Goal: Task Accomplishment & Management: Use online tool/utility

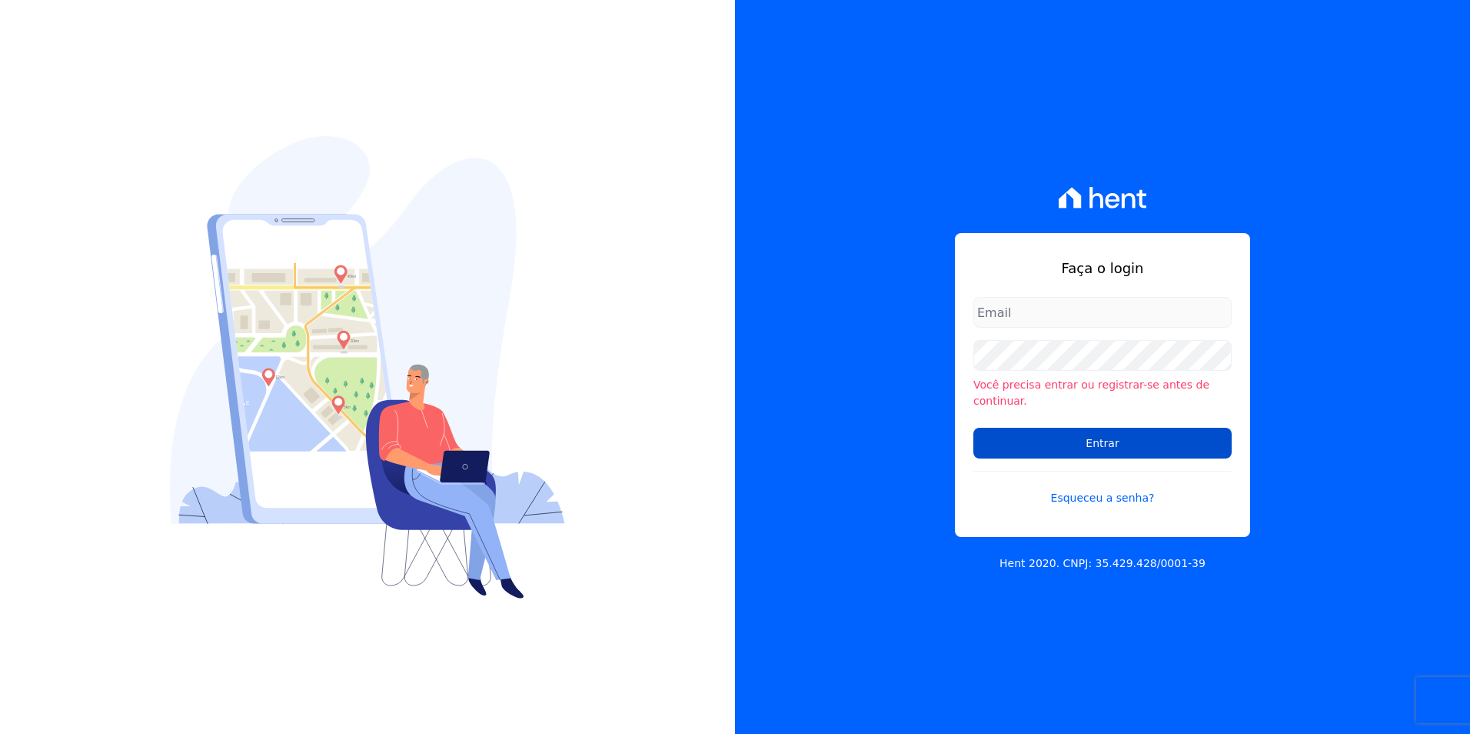
type input "[PERSON_NAME][EMAIL_ADDRESS][DOMAIN_NAME]"
click at [1123, 438] on input "Entrar" at bounding box center [1102, 443] width 258 height 31
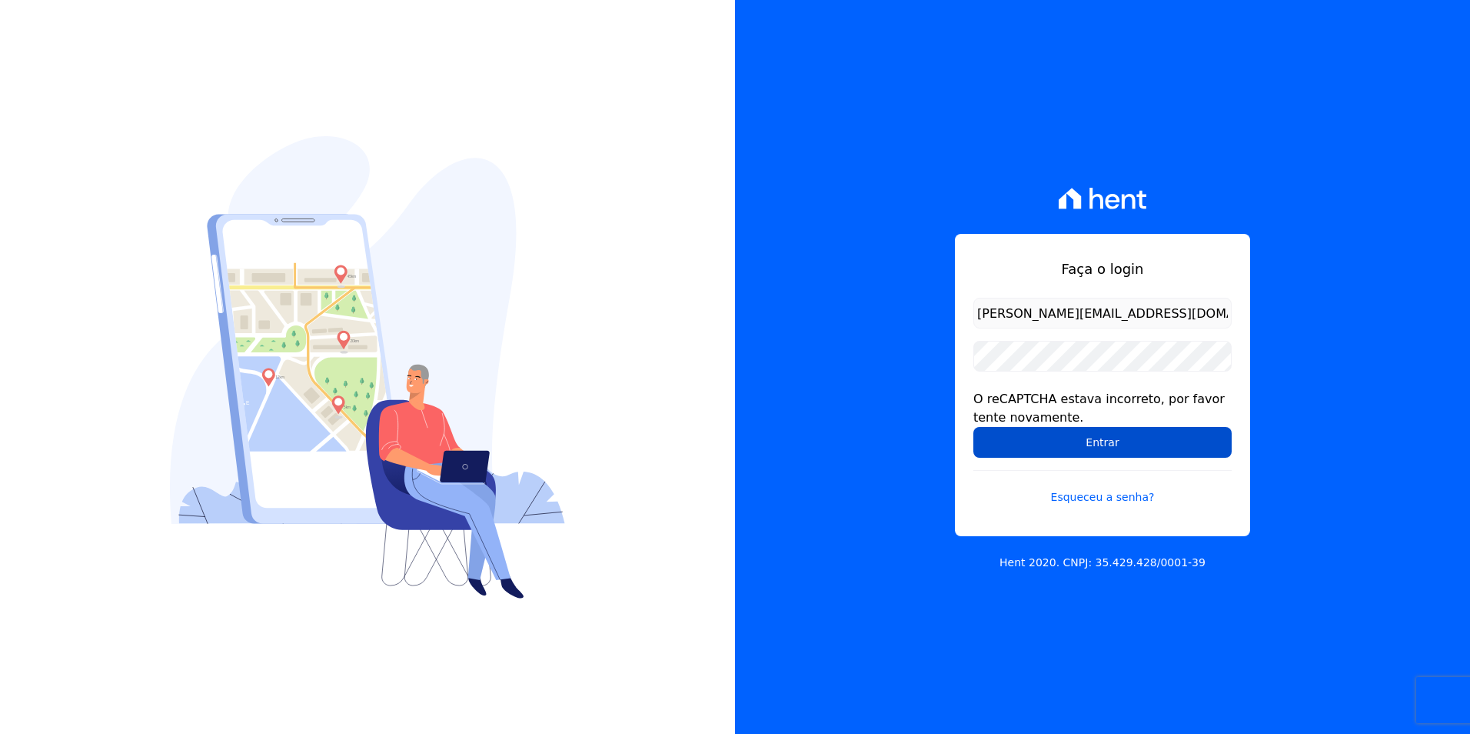
click at [1073, 434] on input "Entrar" at bounding box center [1102, 442] width 258 height 31
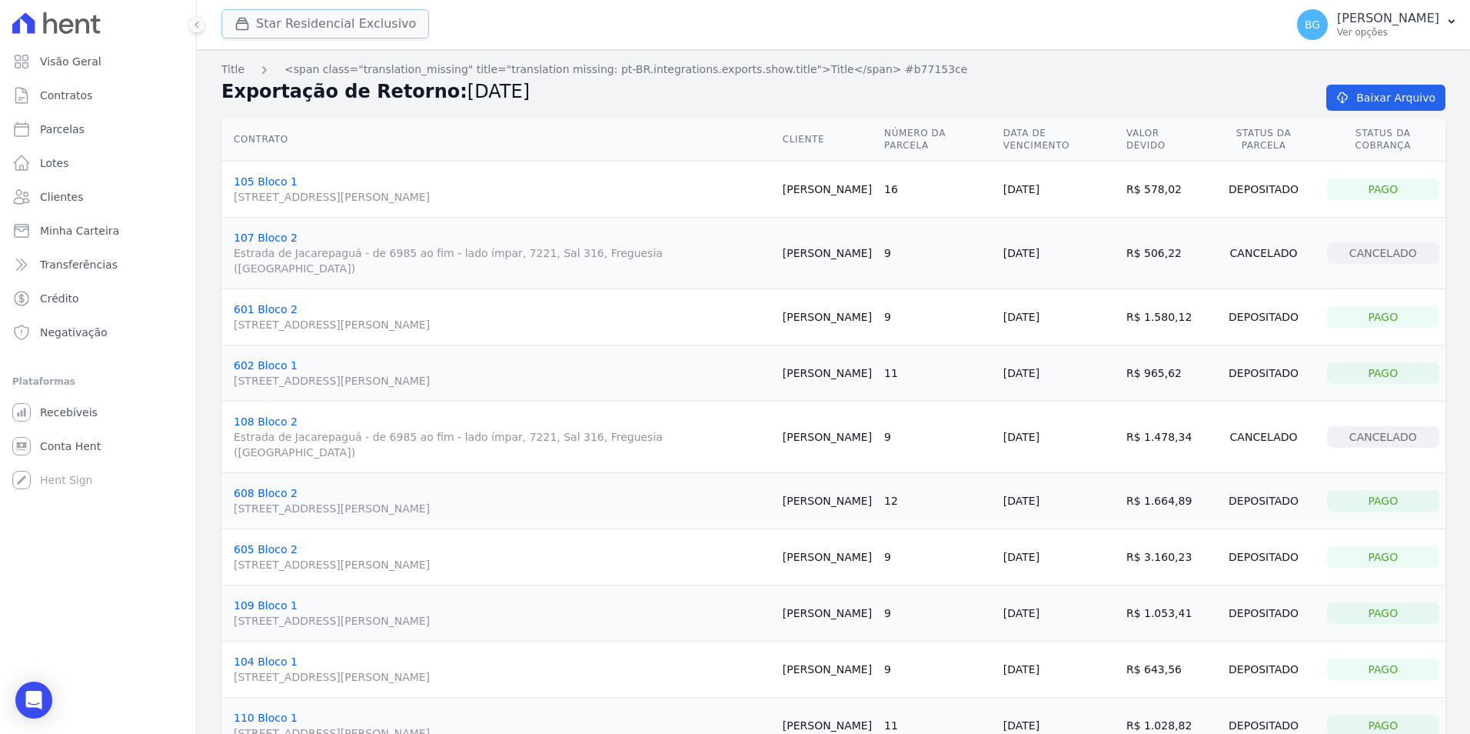
click at [291, 26] on button "Star Residencial Exclusivo" at bounding box center [325, 23] width 208 height 29
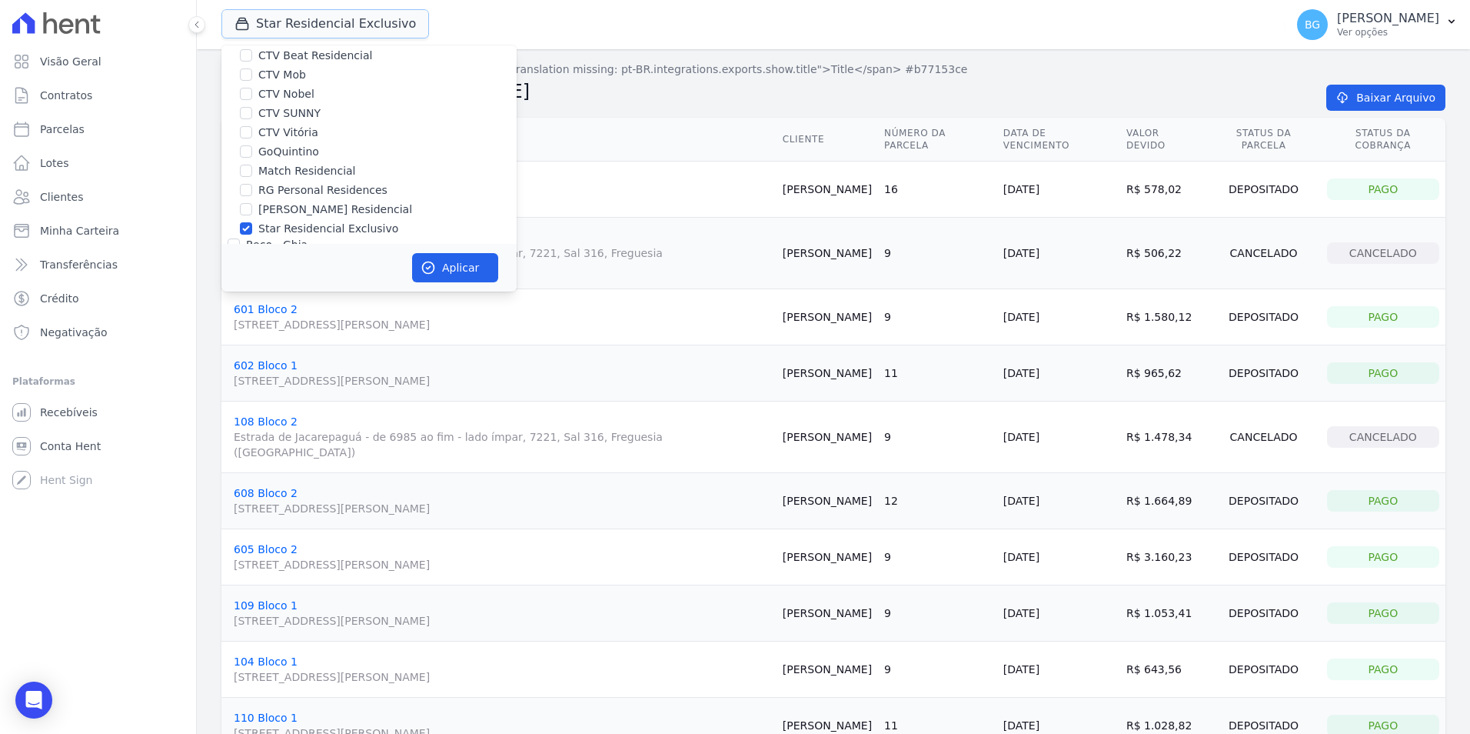
scroll to position [147, 0]
click at [248, 187] on input "Star Residencial Exclusivo" at bounding box center [246, 187] width 12 height 12
checkbox input "false"
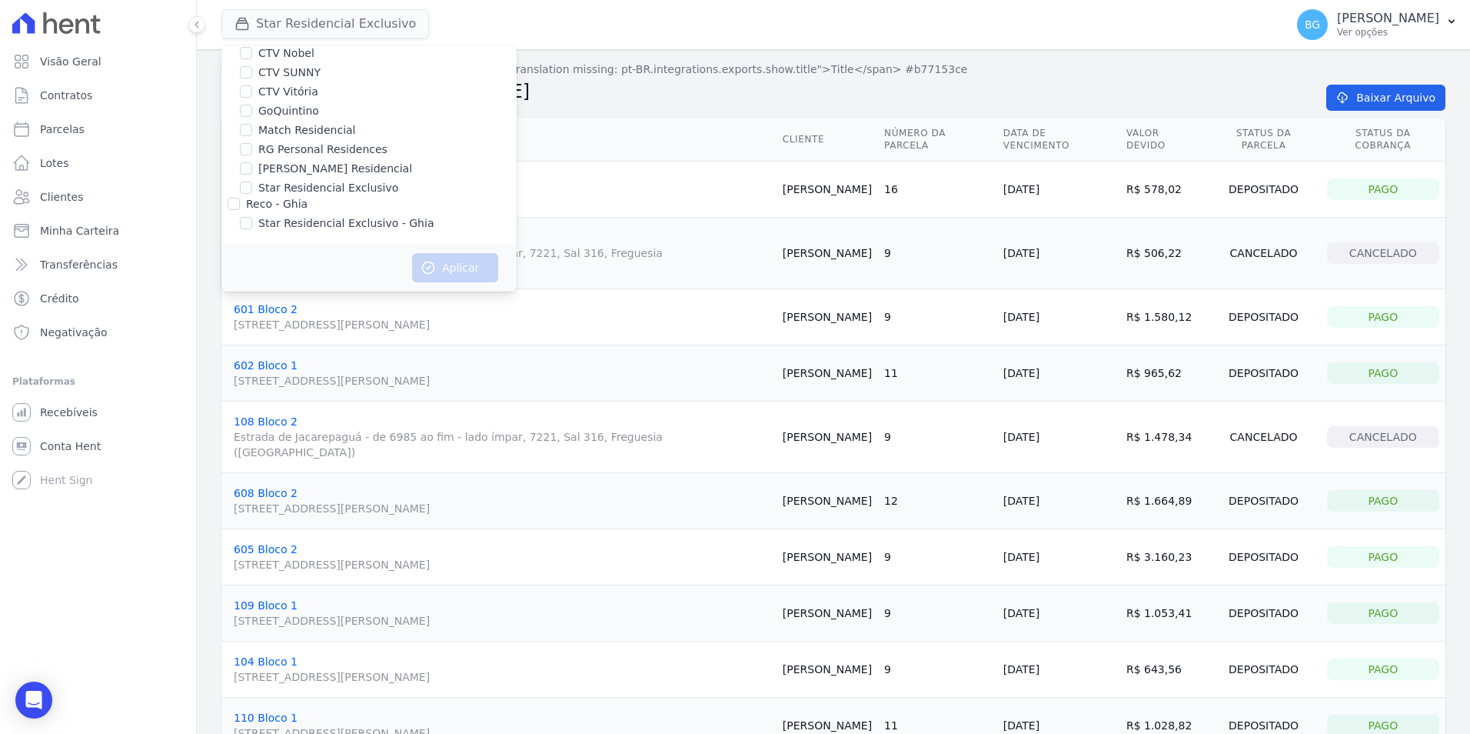
scroll to position [146, 0]
